Goal: Task Accomplishment & Management: Manage account settings

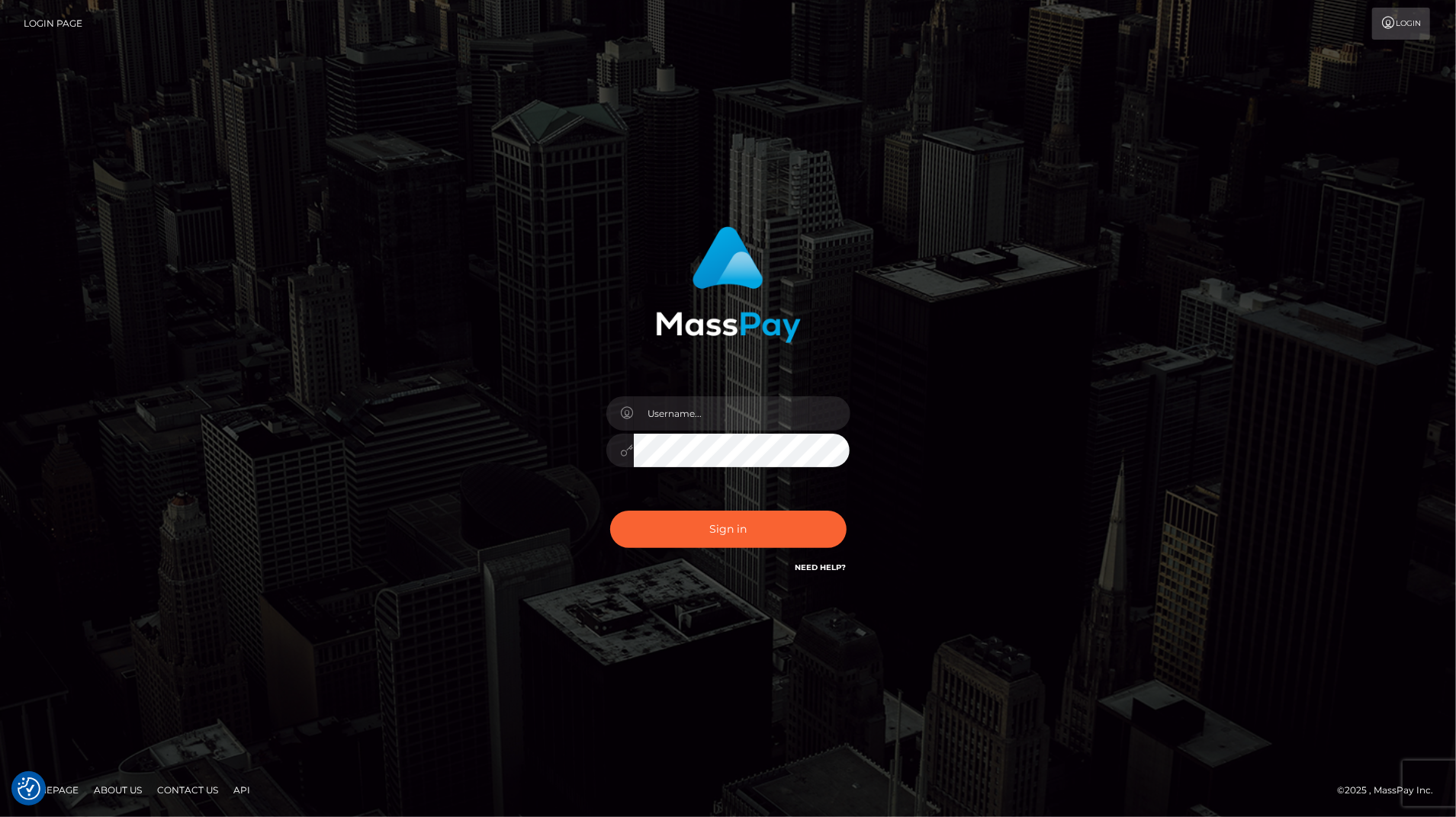
checkbox input "true"
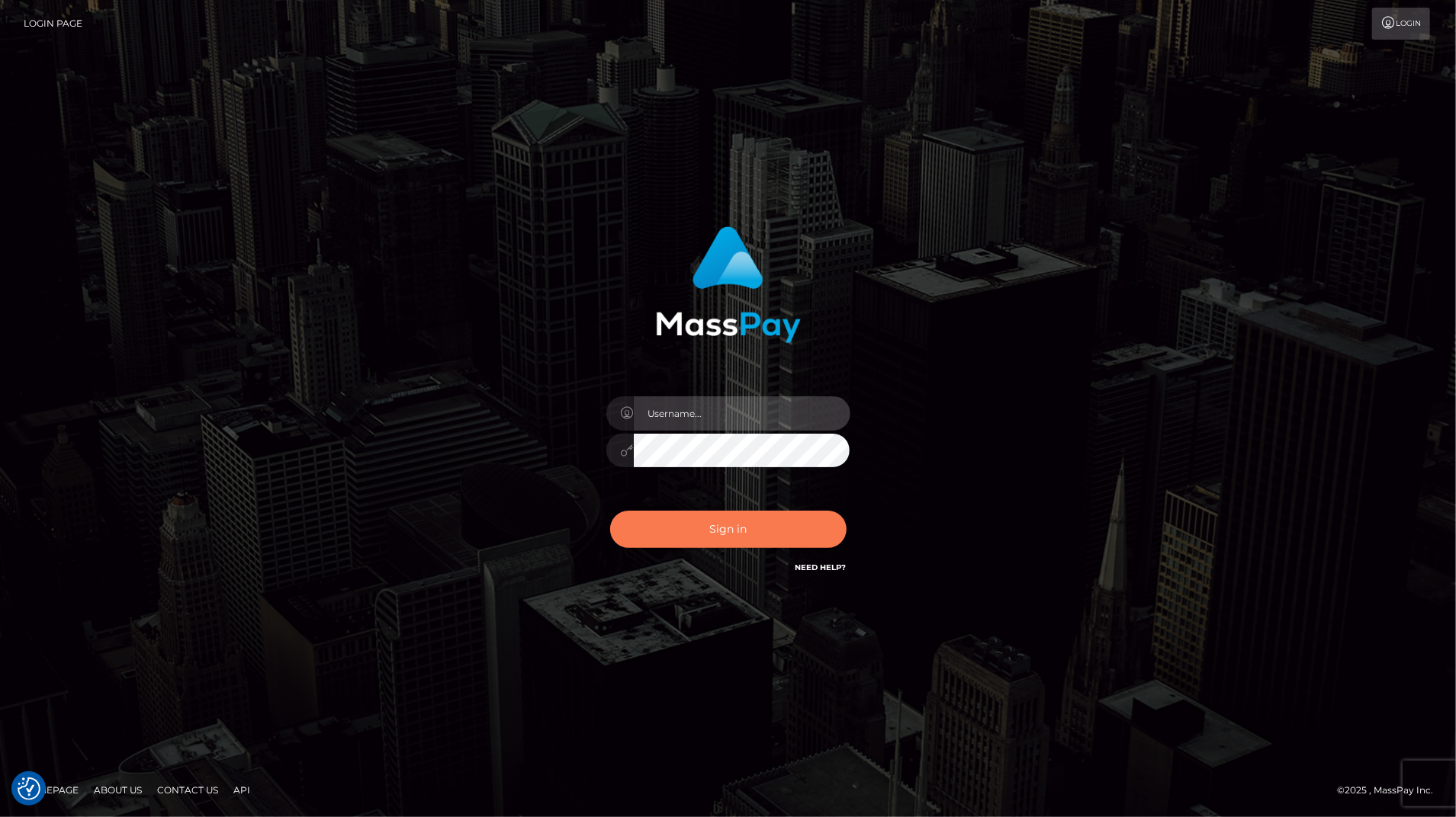
type input "bengreen"
click at [691, 532] on button "Sign in" at bounding box center [728, 530] width 237 height 38
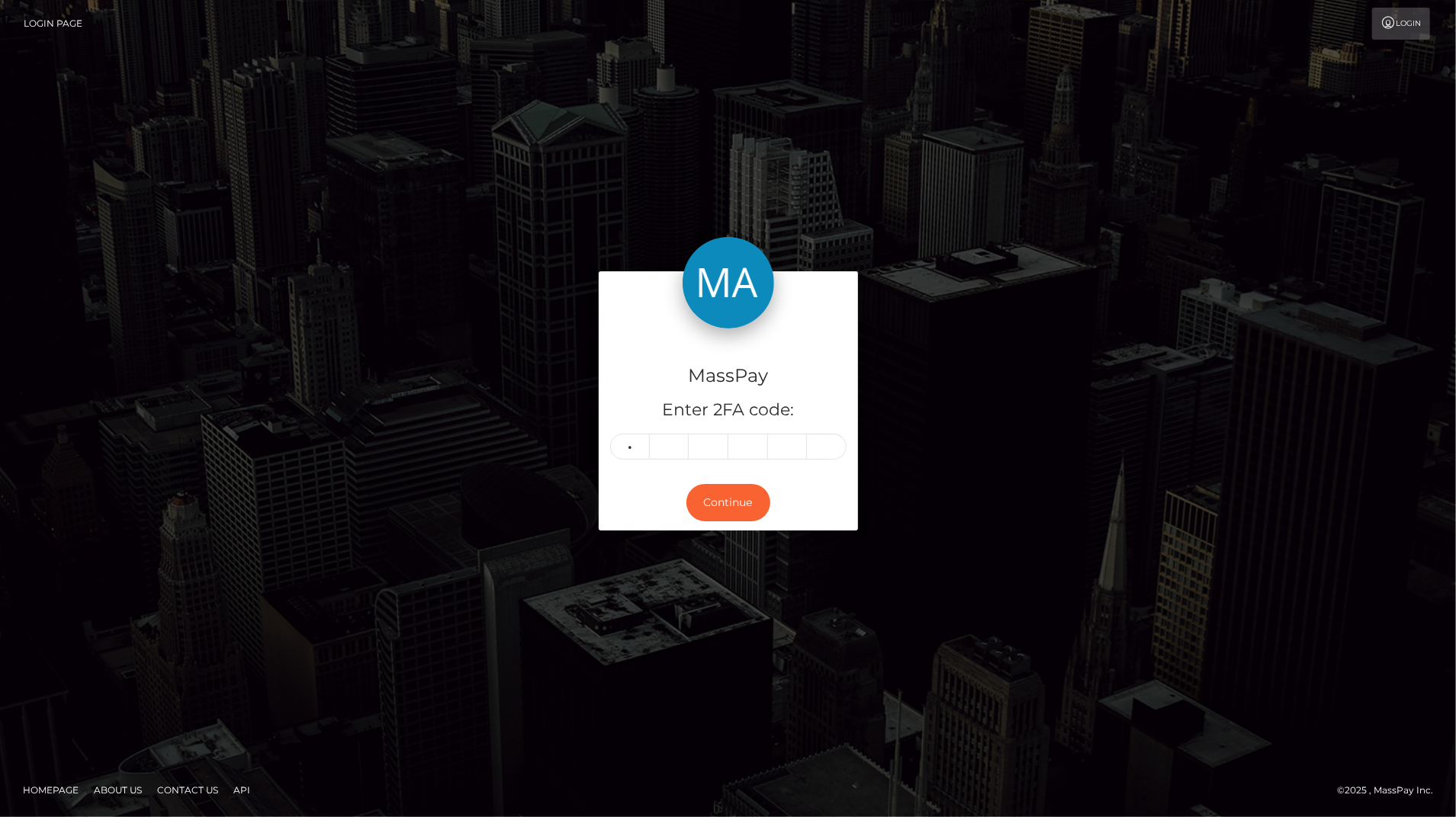
type input "2"
type input "9"
type input "8"
type input "2"
type input "6"
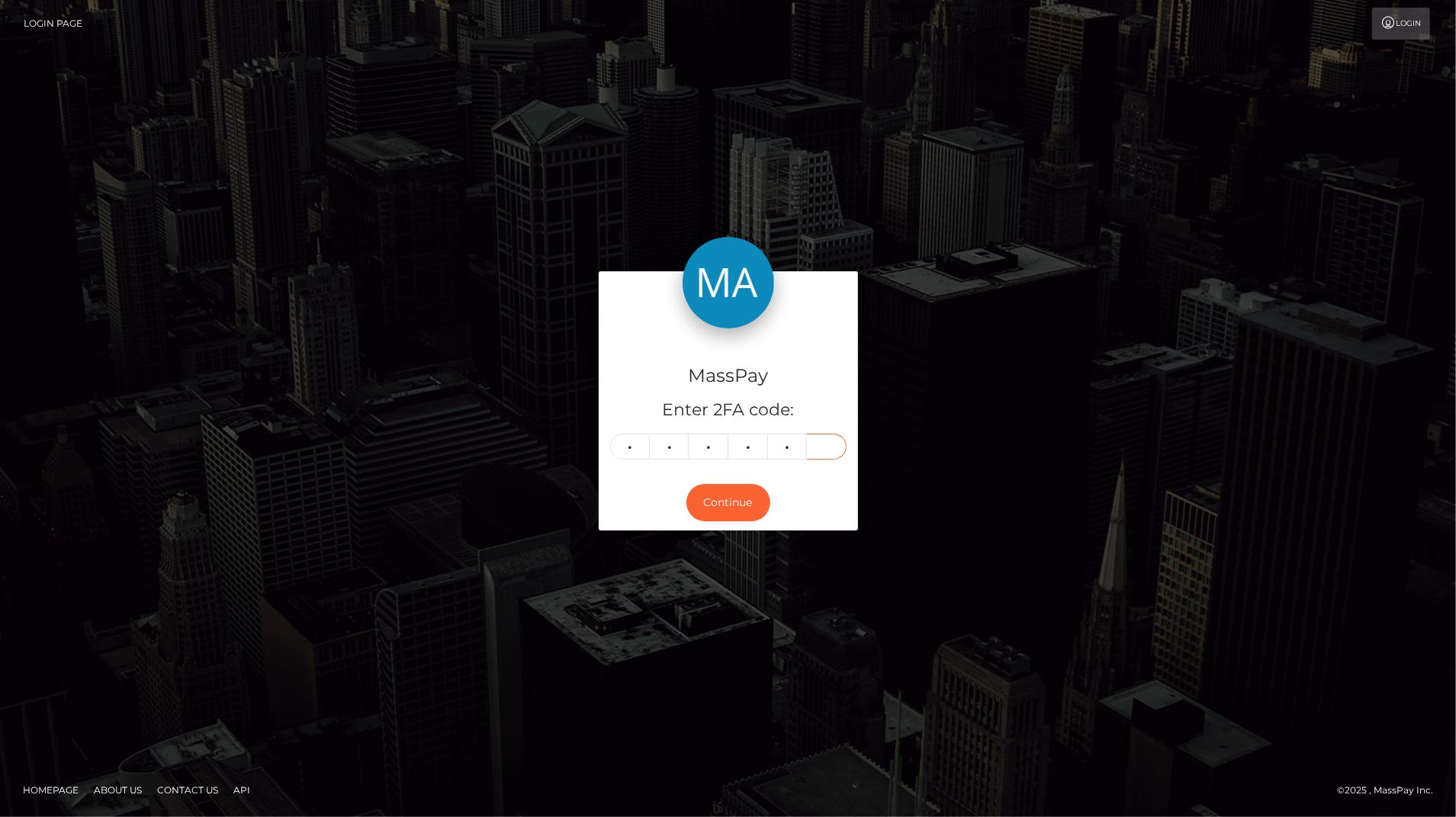
type input "2"
